Goal: Communication & Community: Answer question/provide support

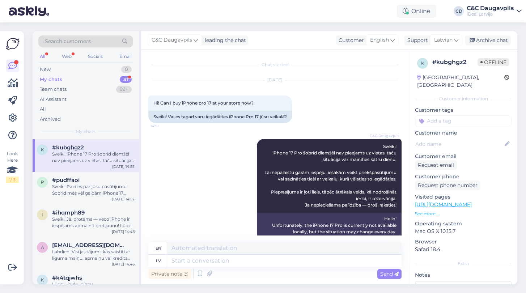
scroll to position [76, 0]
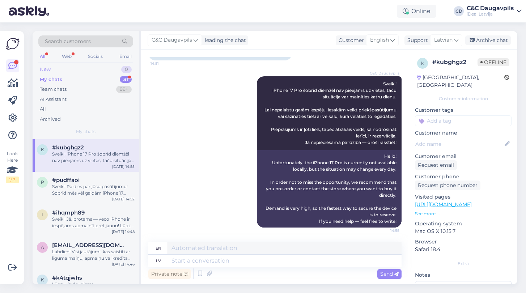
click at [47, 70] on div "New" at bounding box center [45, 69] width 11 height 7
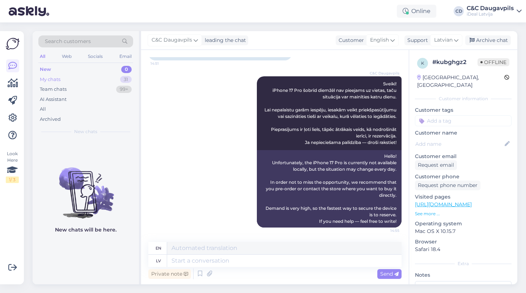
click at [52, 82] on div "My chats" at bounding box center [50, 79] width 21 height 7
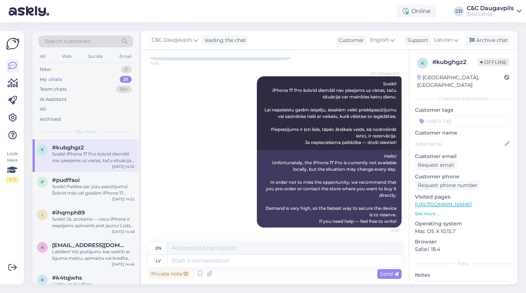
scroll to position [0, 0]
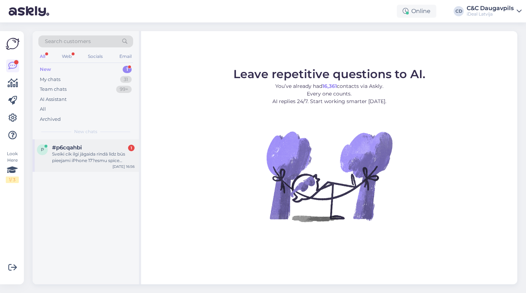
click at [89, 156] on div "Sveiki cik ilgi jāgaida rindā līdz būs pieejami iPhone 17?esmu spice veikala 5 …" at bounding box center [93, 157] width 83 height 13
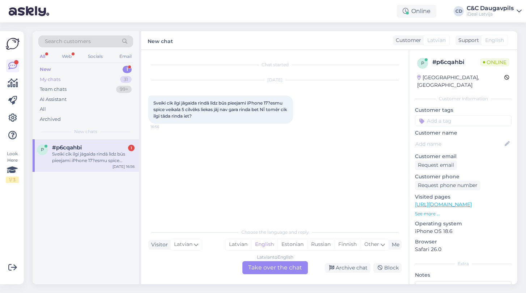
click at [57, 78] on div "My chats" at bounding box center [50, 79] width 21 height 7
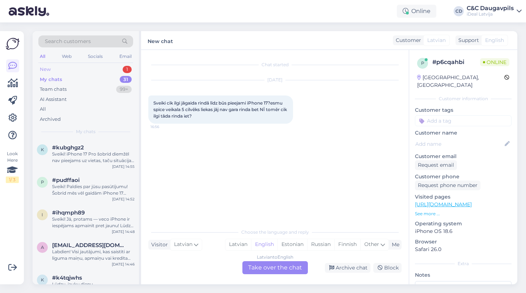
click at [43, 67] on div "New" at bounding box center [45, 69] width 11 height 7
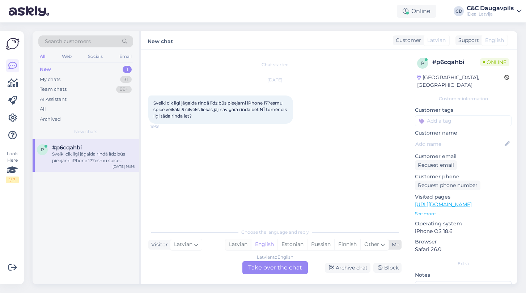
click at [235, 244] on div "Latvian" at bounding box center [238, 244] width 26 height 11
click at [270, 270] on div "Latvian to Latvian Take over the chat" at bounding box center [276, 267] width 66 height 13
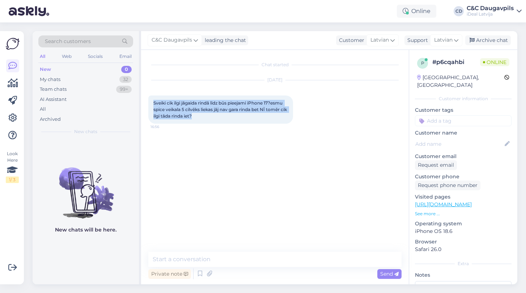
drag, startPoint x: 203, startPoint y: 114, endPoint x: 145, endPoint y: 100, distance: 59.3
click at [145, 100] on div "Chat started Sep 28 2025 Sveiki cik ilgi jāgaida rindā līdz būs pieejami iPhone…" at bounding box center [275, 167] width 268 height 235
copy span "Sveiki cik ilgi jāgaida rindā līdz būs pieejami iPhone 17?esmu spice veikala 5 …"
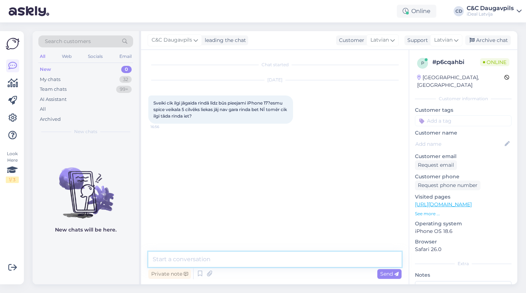
click at [203, 259] on textarea at bounding box center [274, 259] width 253 height 15
paste textarea "Protams! Lūk, draudzīgs un skaidrs atbildes variants latviešu valodā: --- **Sve…"
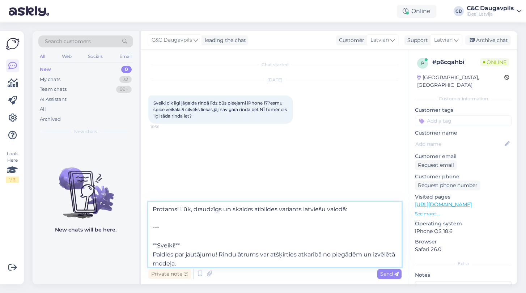
drag, startPoint x: 158, startPoint y: 244, endPoint x: 140, endPoint y: 191, distance: 55.4
click at [140, 191] on div "Search customers All Web Socials Email New 0 My chats 32 Team chats 99+ AI Assi…" at bounding box center [275, 157] width 485 height 253
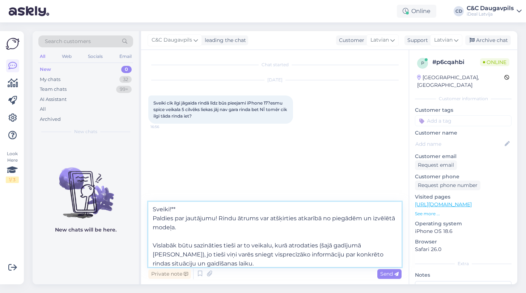
click at [177, 209] on textarea "Sveiki!** Paldies par jautājumu! Rindu ātrums var atšķirties atkarībā no piegād…" at bounding box center [274, 234] width 253 height 65
click at [156, 240] on textarea "Sveiki! Paldies par jautājumu! Rindu ātrums var atšķirties atkarībā no piegādēm…" at bounding box center [274, 234] width 253 height 65
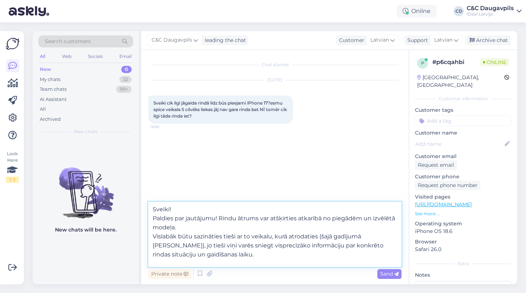
click at [153, 235] on textarea "Sveiki! Paldies par jautājumu! Rindu ātrums var atšķirties atkarībā no piegādēm…" at bounding box center [274, 234] width 253 height 65
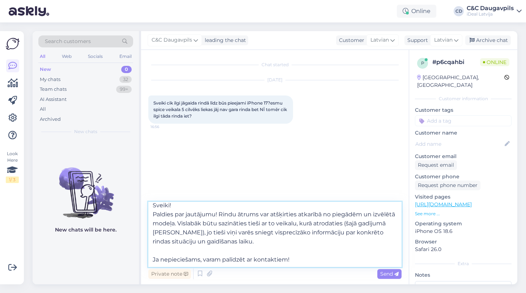
scroll to position [13, 0]
type textarea "Sveiki! Paldies par jautājumu! Rindu ātrums var atšķirties atkarībā no piegādēm…"
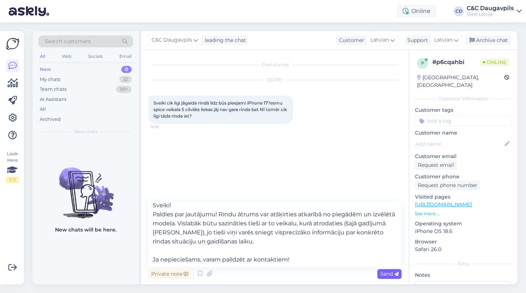
click at [388, 276] on span "Send" at bounding box center [389, 274] width 18 height 7
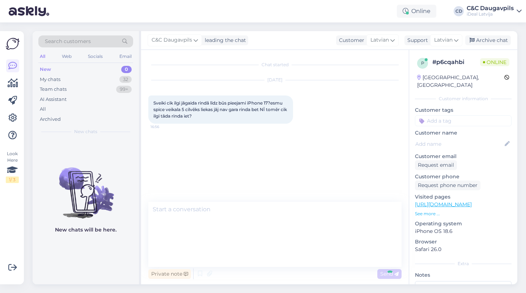
scroll to position [0, 0]
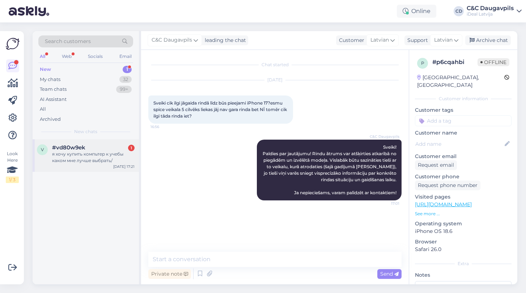
click at [74, 161] on div "я хочу купить компьтер к учебы каком мне лучше выбрать/" at bounding box center [93, 157] width 83 height 13
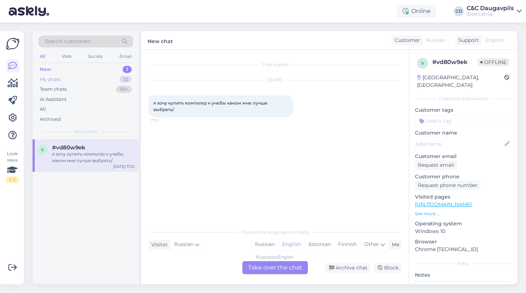
click at [51, 77] on div "My chats" at bounding box center [50, 79] width 21 height 7
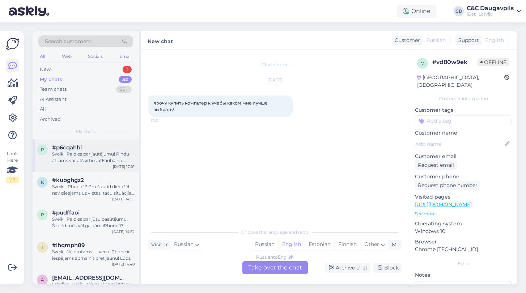
click at [93, 163] on div "p #p6cqahbi Sveiki! Paldies par jautājumu! Rindu ātrums var atšķirties atkarībā…" at bounding box center [86, 155] width 106 height 33
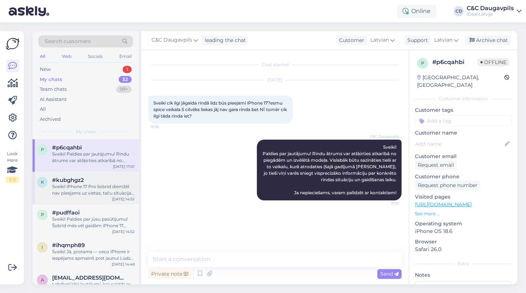
click at [96, 184] on div "Sveiki! iPhone 17 Pro šobrīd diemžēl nav pieejams uz vietas, taču situācija var…" at bounding box center [93, 190] width 83 height 13
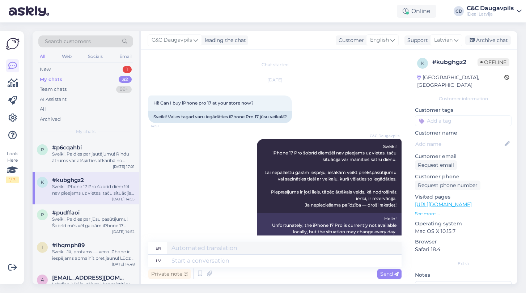
scroll to position [76, 0]
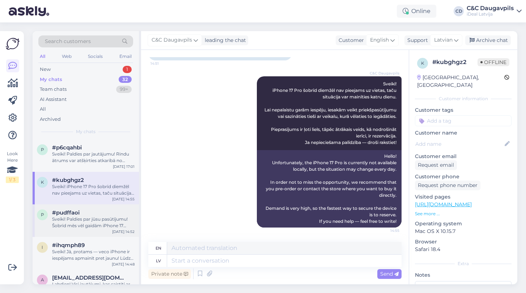
click at [95, 207] on div "p #pudffaoi Sveiki! Paldies par jūsu pasūtījumu! Šobrīd mēs vēl gaidām iPhone 1…" at bounding box center [86, 221] width 106 height 33
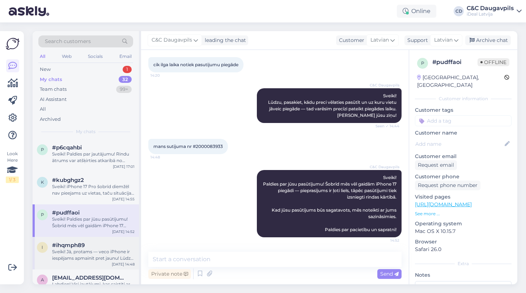
click at [96, 240] on div "i #ihqmph89 Sveiki! Jā, protams — veco iPhone ir iespējams apmainīt pret jaunu!…" at bounding box center [86, 253] width 106 height 33
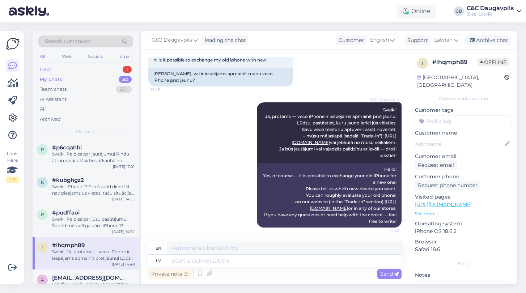
click at [44, 72] on div "New" at bounding box center [45, 69] width 11 height 7
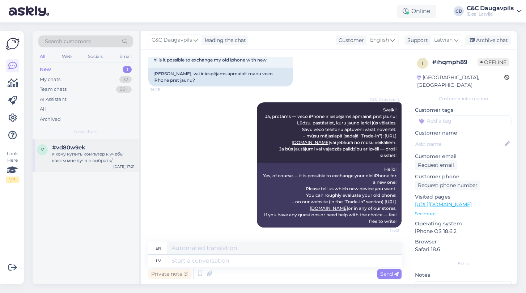
click at [104, 151] on div "я хочу купить компьтер к учебы каком мне лучше выбрать/" at bounding box center [93, 157] width 83 height 13
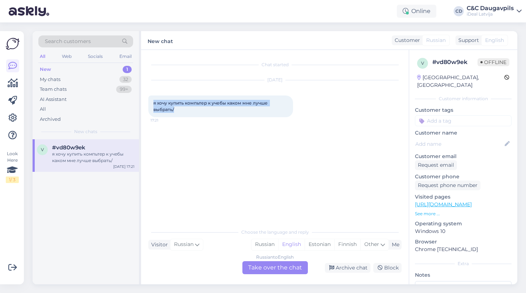
drag, startPoint x: 176, startPoint y: 110, endPoint x: 148, endPoint y: 104, distance: 28.4
click at [148, 104] on div "я хочу купить компьтер к учебы каком мне лучше выбрать/ 17:21" at bounding box center [220, 107] width 145 height 22
copy span "я хочу купить компьтер к учебы каком мне лучше выбрать/"
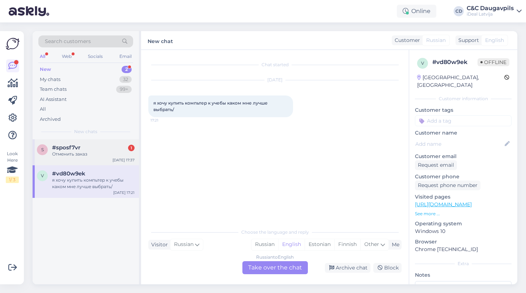
click at [106, 156] on div "s #sposf7vr 1 Отменить заказ Sep 28 17:37" at bounding box center [86, 152] width 106 height 26
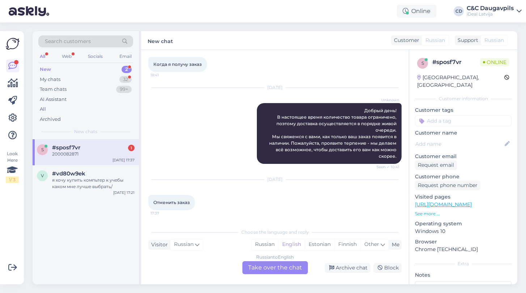
scroll to position [299, 0]
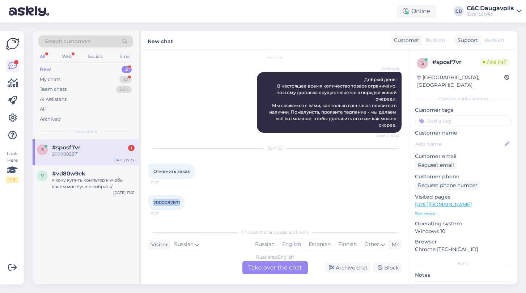
drag, startPoint x: 180, startPoint y: 203, endPoint x: 153, endPoint y: 202, distance: 27.1
click at [152, 203] on div "2000082871 17:37" at bounding box center [166, 202] width 37 height 15
copy span "2000082871"
click at [235, 209] on div "2000082871 17:37" at bounding box center [274, 202] width 253 height 31
click at [54, 75] on div "My chats 32" at bounding box center [85, 80] width 95 height 10
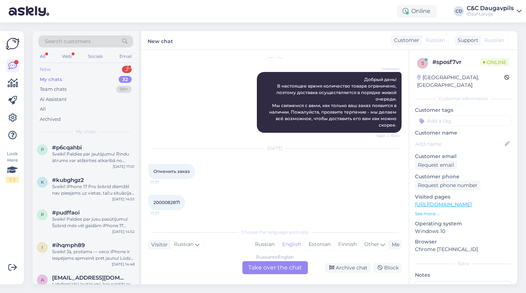
click at [54, 69] on div "New 2" at bounding box center [85, 69] width 95 height 10
